Goal: Use online tool/utility: Utilize a website feature to perform a specific function

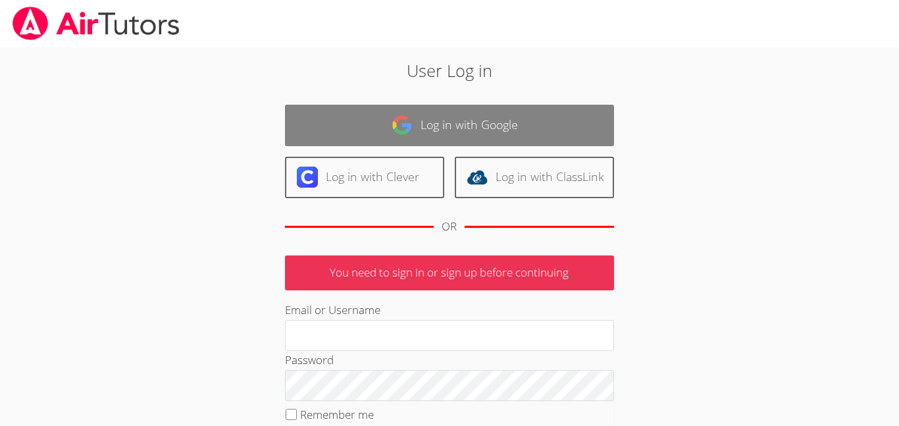
type input "[EMAIL_ADDRESS][PERSON_NAME][DOMAIN_NAME]"
click at [406, 138] on link "Log in with Google" at bounding box center [449, 125] width 329 height 41
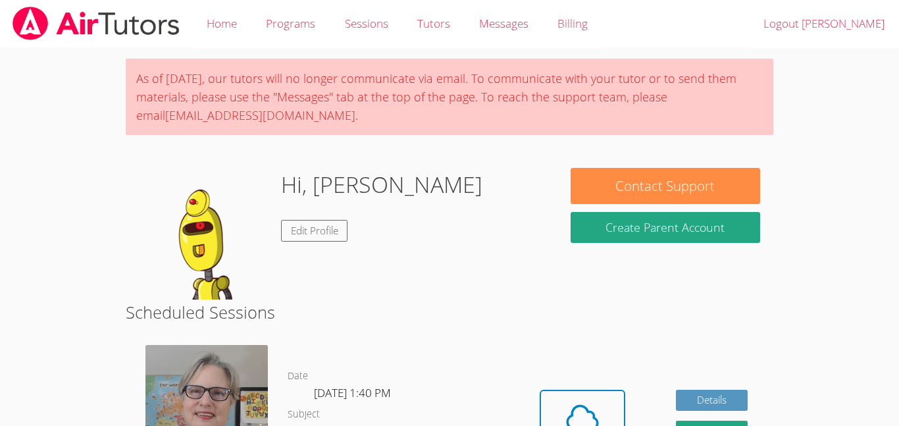
scroll to position [408, 0]
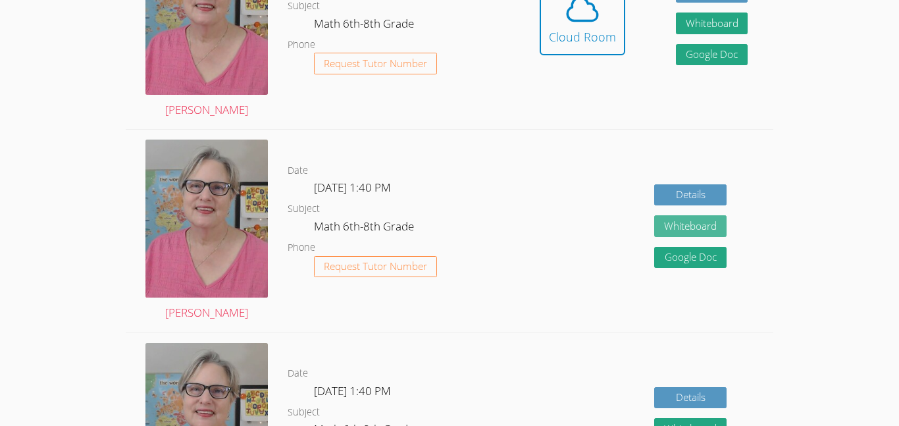
click at [692, 226] on button "Whiteboard" at bounding box center [690, 226] width 72 height 22
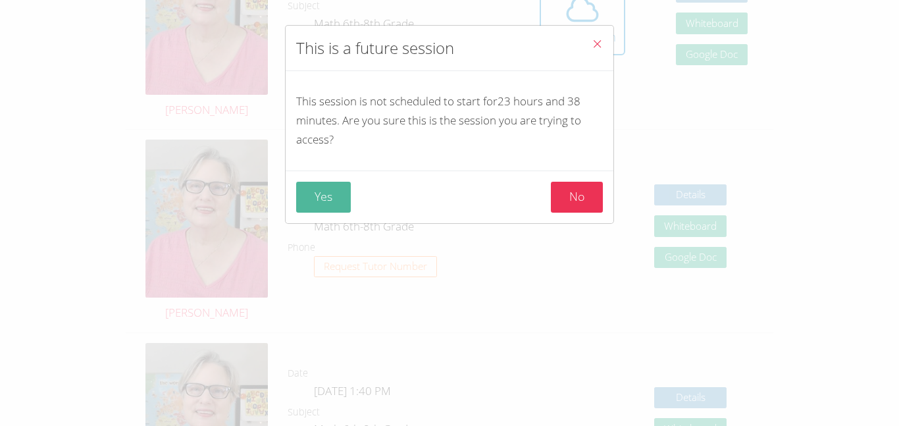
click at [335, 198] on button "Yes" at bounding box center [323, 197] width 55 height 31
